Goal: Contribute content

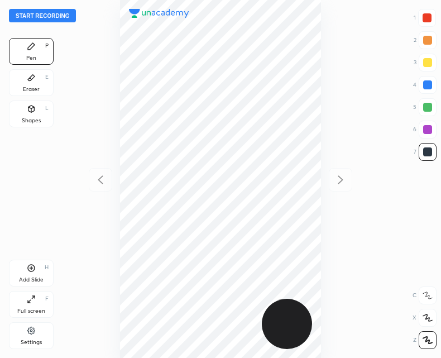
scroll to position [358, 262]
click at [42, 22] on button "Start recording" at bounding box center [42, 15] width 67 height 13
click at [40, 15] on button "End recording" at bounding box center [40, 15] width 62 height 13
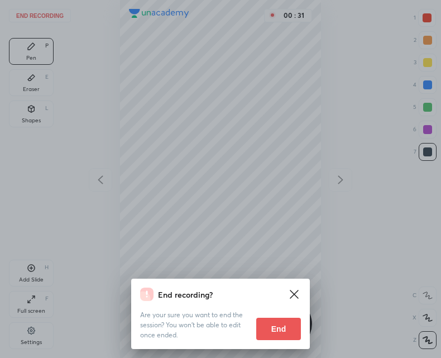
click at [280, 332] on button "End" at bounding box center [278, 329] width 45 height 22
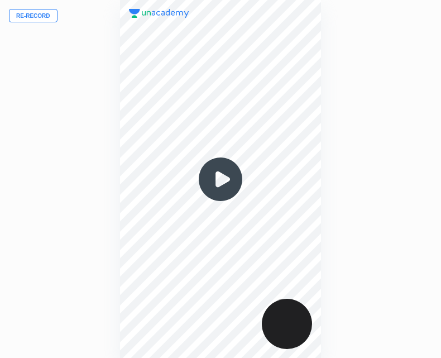
click at [28, 12] on button "Re-record" at bounding box center [33, 15] width 49 height 13
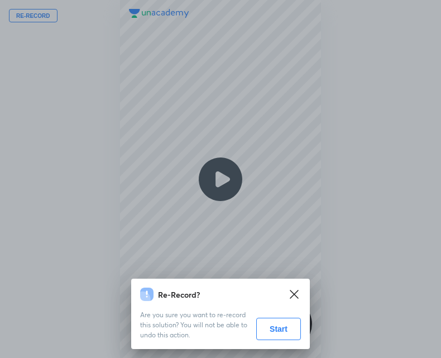
click at [280, 334] on button "Start" at bounding box center [278, 329] width 45 height 22
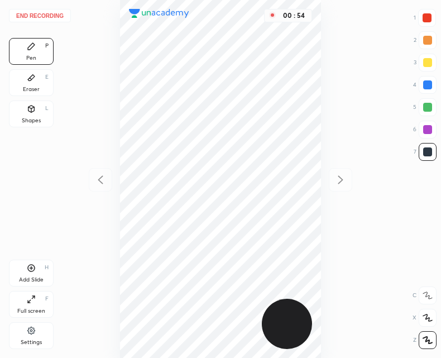
click at [423, 18] on div at bounding box center [427, 17] width 9 height 9
click at [34, 265] on icon at bounding box center [31, 268] width 9 height 9
click at [425, 155] on div at bounding box center [427, 151] width 9 height 9
click at [40, 277] on div "Add Slide" at bounding box center [31, 280] width 25 height 6
click at [99, 184] on icon at bounding box center [100, 179] width 13 height 13
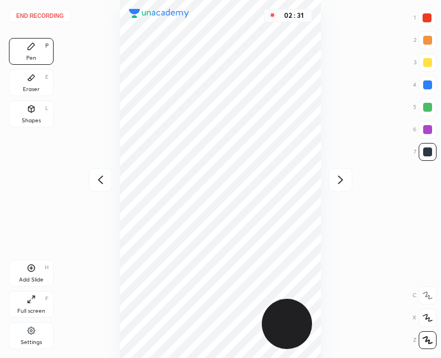
click at [337, 175] on icon at bounding box center [340, 179] width 13 height 13
click at [106, 179] on icon at bounding box center [100, 179] width 13 height 13
click at [344, 179] on icon at bounding box center [340, 179] width 13 height 13
click at [42, 77] on div "Eraser E" at bounding box center [31, 82] width 45 height 27
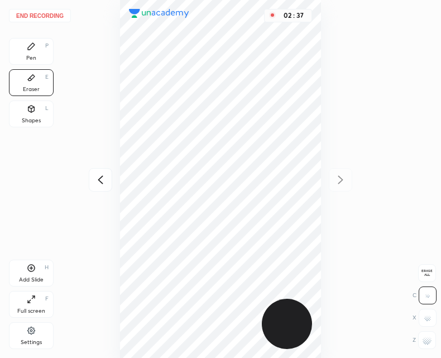
click at [37, 49] on div "Pen P" at bounding box center [31, 51] width 45 height 27
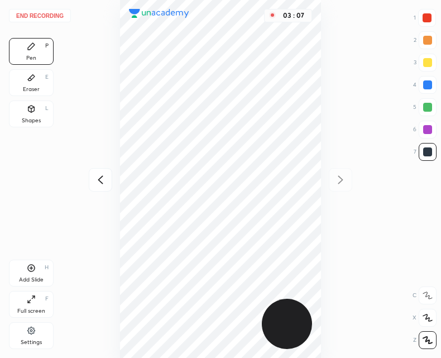
click at [88, 190] on div "End recording 1 2 3 4 5 6 7 R O A L C X Z Erase all C X Z Pen P Eraser E Shapes…" at bounding box center [220, 179] width 441 height 358
click at [98, 181] on icon at bounding box center [100, 179] width 13 height 13
click at [99, 179] on icon at bounding box center [100, 179] width 5 height 8
click at [419, 16] on div at bounding box center [427, 18] width 18 height 18
click at [341, 176] on icon at bounding box center [340, 179] width 13 height 13
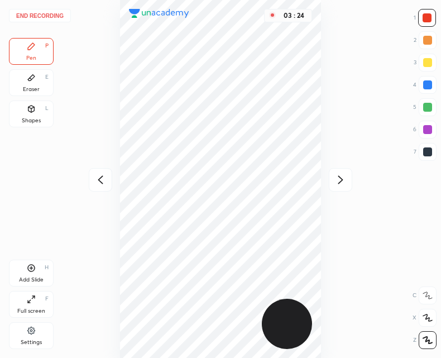
click at [350, 178] on div at bounding box center [340, 179] width 23 height 23
click at [425, 146] on div at bounding box center [428, 152] width 18 height 18
click at [34, 272] on icon at bounding box center [31, 268] width 9 height 9
click at [101, 179] on icon at bounding box center [100, 179] width 13 height 13
click at [329, 178] on div at bounding box center [340, 179] width 23 height 23
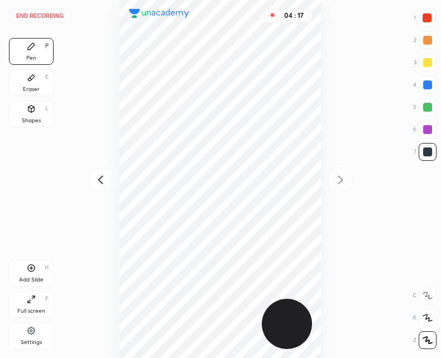
click at [78, 186] on div "End recording 1 2 3 4 5 6 7 R O A L C X Z Erase all C X Z Pen P Eraser E Shapes…" at bounding box center [220, 179] width 441 height 358
click at [93, 182] on div at bounding box center [100, 179] width 23 height 23
click at [94, 181] on icon at bounding box center [100, 179] width 13 height 13
click at [94, 183] on icon at bounding box center [100, 179] width 13 height 13
click at [93, 184] on div "04 : 18" at bounding box center [220, 179] width 262 height 358
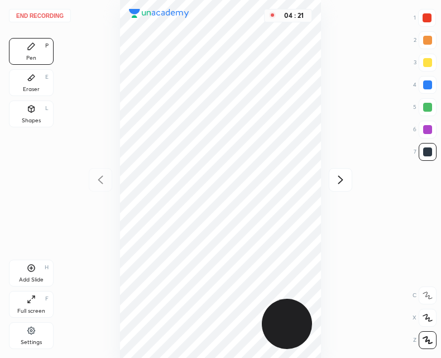
click at [339, 179] on icon at bounding box center [340, 179] width 13 height 13
click at [337, 177] on icon at bounding box center [340, 179] width 13 height 13
click at [336, 178] on icon at bounding box center [340, 179] width 13 height 13
click at [101, 180] on icon at bounding box center [100, 179] width 13 height 13
click at [97, 181] on icon at bounding box center [100, 179] width 13 height 13
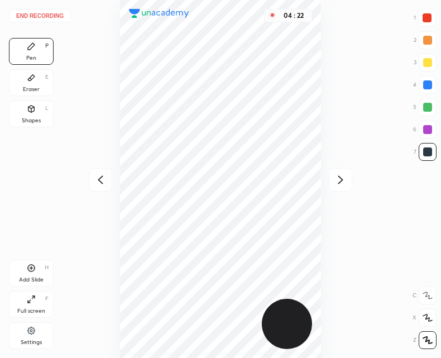
click at [95, 178] on icon at bounding box center [100, 179] width 13 height 13
click at [97, 176] on div "04 : 23" at bounding box center [220, 179] width 262 height 358
click at [343, 181] on icon at bounding box center [340, 179] width 13 height 13
click at [337, 180] on icon at bounding box center [340, 179] width 13 height 13
click at [335, 177] on icon at bounding box center [340, 179] width 13 height 13
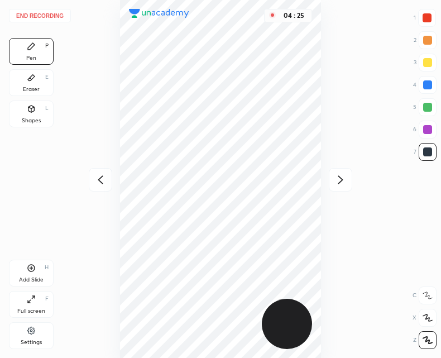
click at [336, 180] on div "04 : 25" at bounding box center [220, 179] width 262 height 358
click at [101, 176] on icon at bounding box center [100, 179] width 13 height 13
click at [95, 175] on icon at bounding box center [100, 179] width 13 height 13
click at [93, 176] on div at bounding box center [100, 179] width 23 height 23
click at [93, 181] on div "04 : 41" at bounding box center [220, 179] width 262 height 358
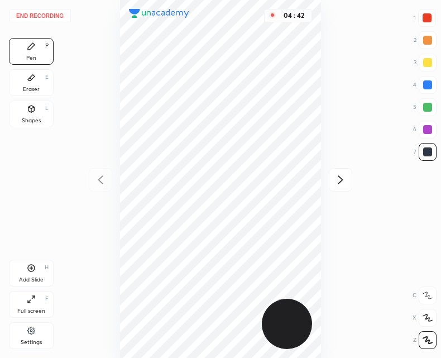
click at [338, 180] on icon at bounding box center [340, 179] width 13 height 13
click at [335, 181] on icon at bounding box center [340, 179] width 13 height 13
click at [332, 180] on div at bounding box center [340, 179] width 23 height 23
click at [334, 181] on div "04 : 43" at bounding box center [220, 179] width 262 height 358
click at [27, 79] on icon at bounding box center [31, 77] width 9 height 9
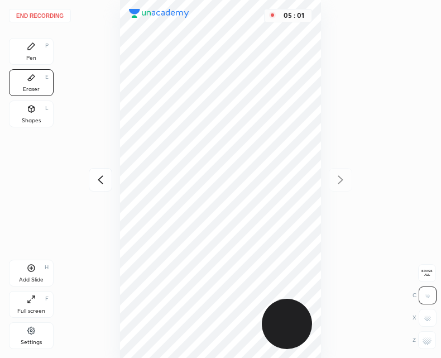
click at [30, 45] on icon at bounding box center [31, 46] width 9 height 9
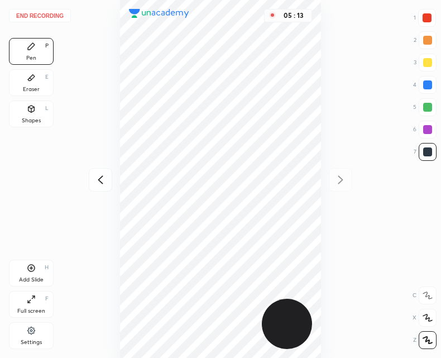
click at [426, 152] on div at bounding box center [427, 151] width 9 height 9
click at [40, 15] on button "End recording" at bounding box center [40, 15] width 62 height 13
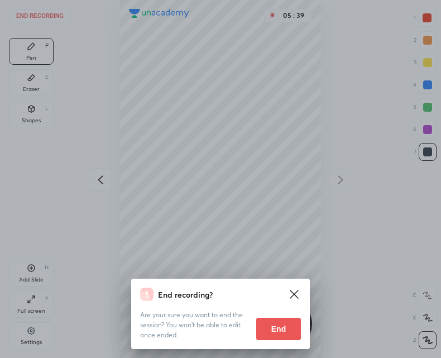
click at [276, 332] on button "End" at bounding box center [278, 329] width 45 height 22
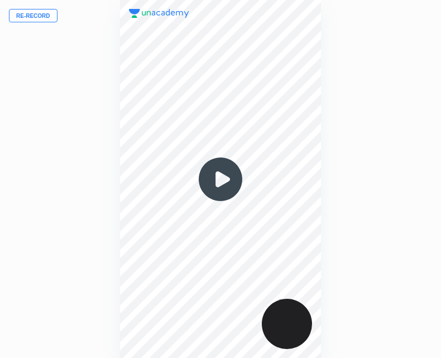
click at [226, 190] on img at bounding box center [221, 179] width 54 height 54
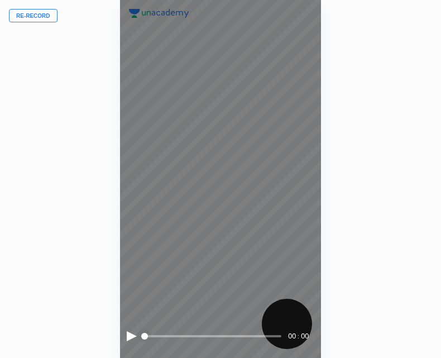
click at [130, 339] on div at bounding box center [132, 336] width 10 height 10
click at [132, 334] on div at bounding box center [132, 336] width 10 height 10
click at [131, 336] on div at bounding box center [132, 336] width 10 height 10
